Goal: Task Accomplishment & Management: Complete application form

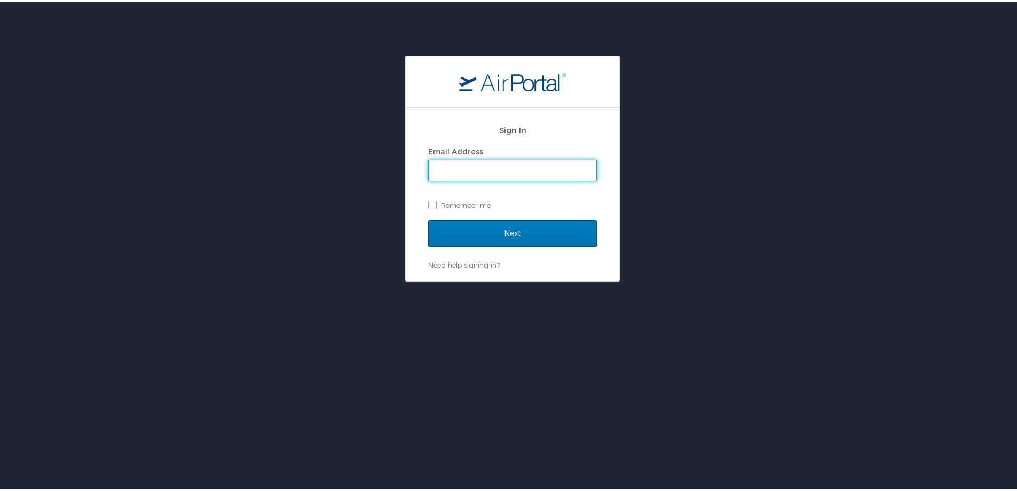
type input "kmiller@aurhomes.com"
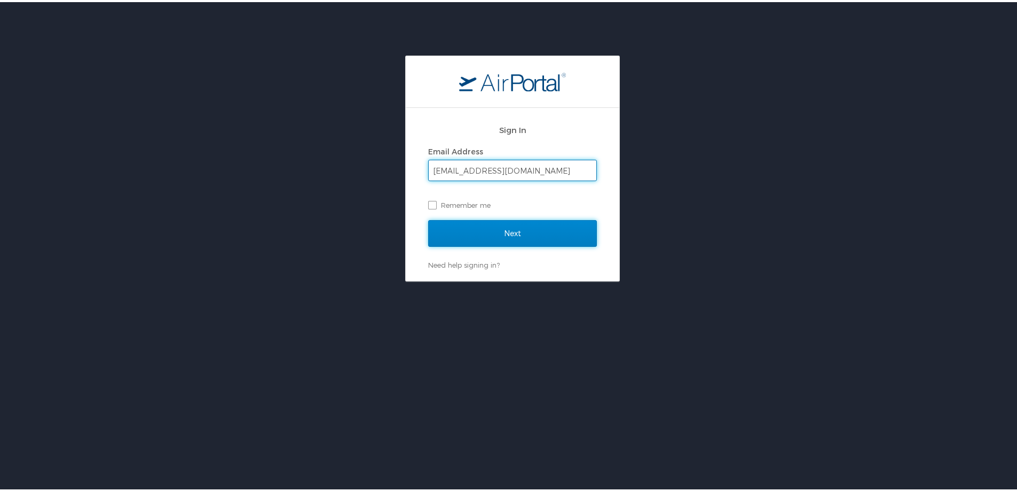
click at [492, 231] on input "Next" at bounding box center [512, 231] width 169 height 27
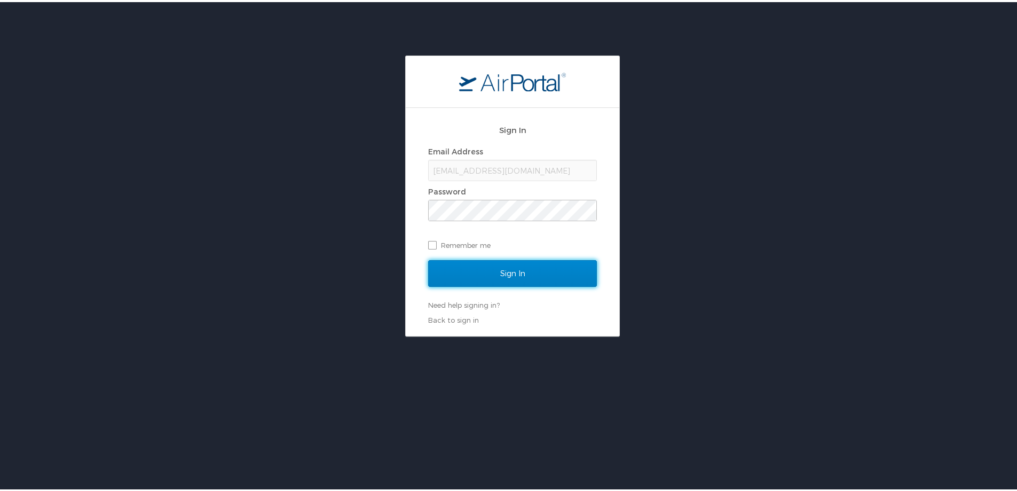
click at [491, 266] on input "Sign In" at bounding box center [512, 271] width 169 height 27
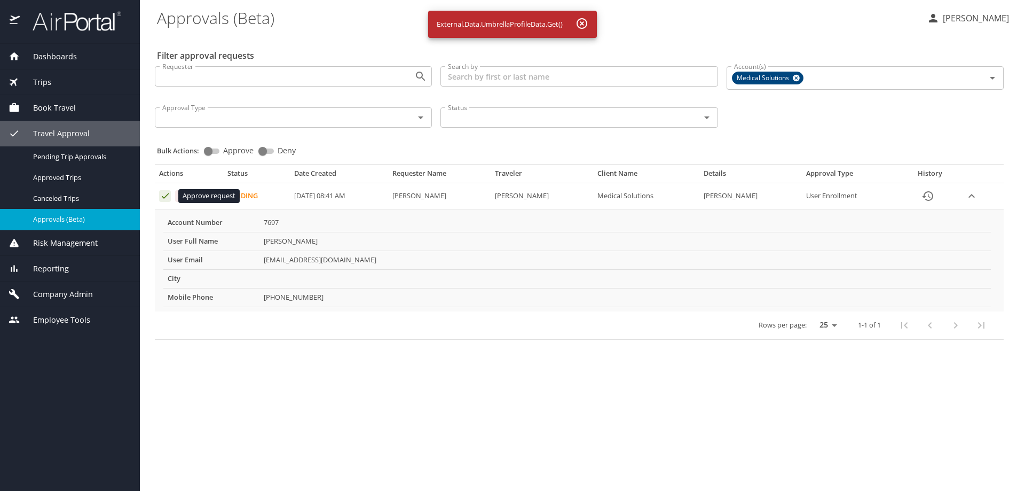
click at [167, 199] on icon "Approval table" at bounding box center [165, 196] width 10 height 10
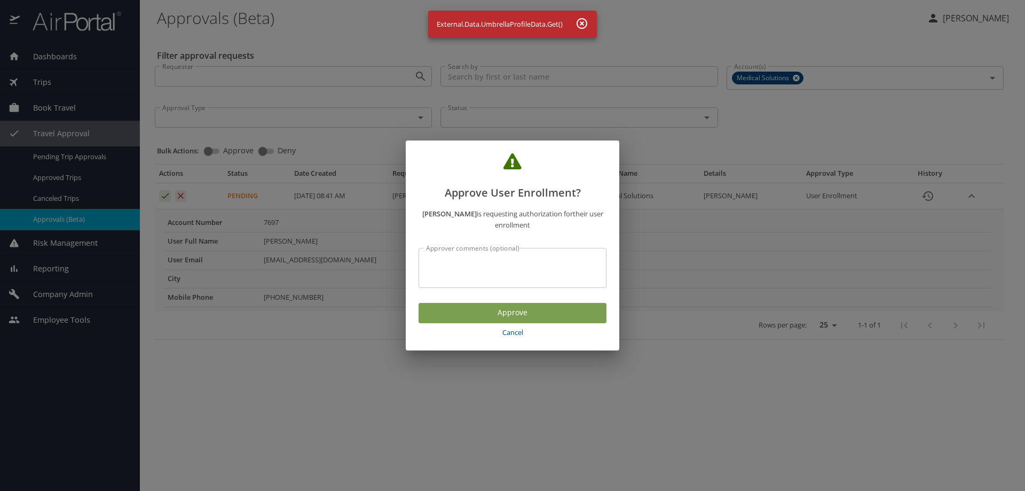
click at [470, 309] on span "Approve" at bounding box center [512, 312] width 171 height 13
